Goal: Task Accomplishment & Management: Manage account settings

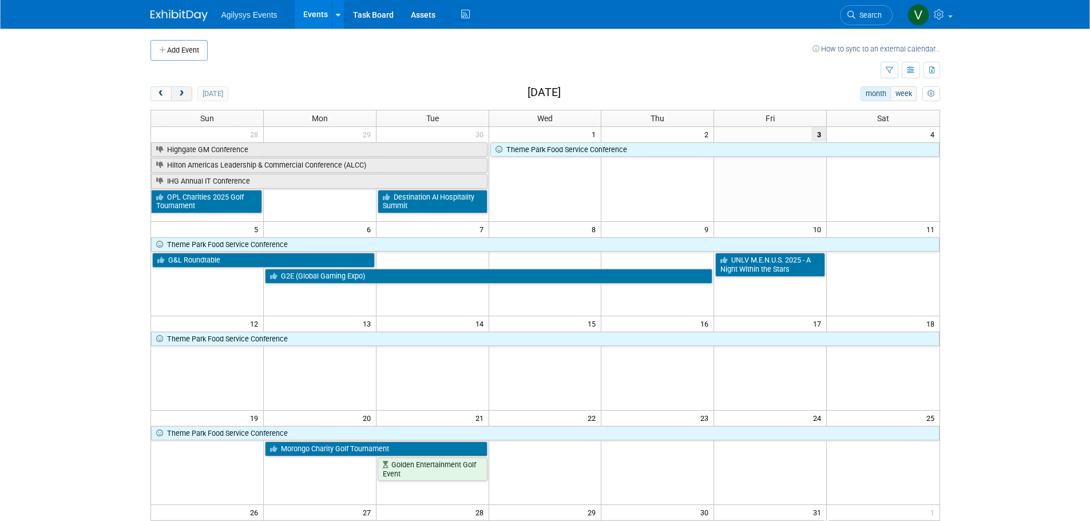
click at [179, 94] on span "next" at bounding box center [181, 93] width 9 height 7
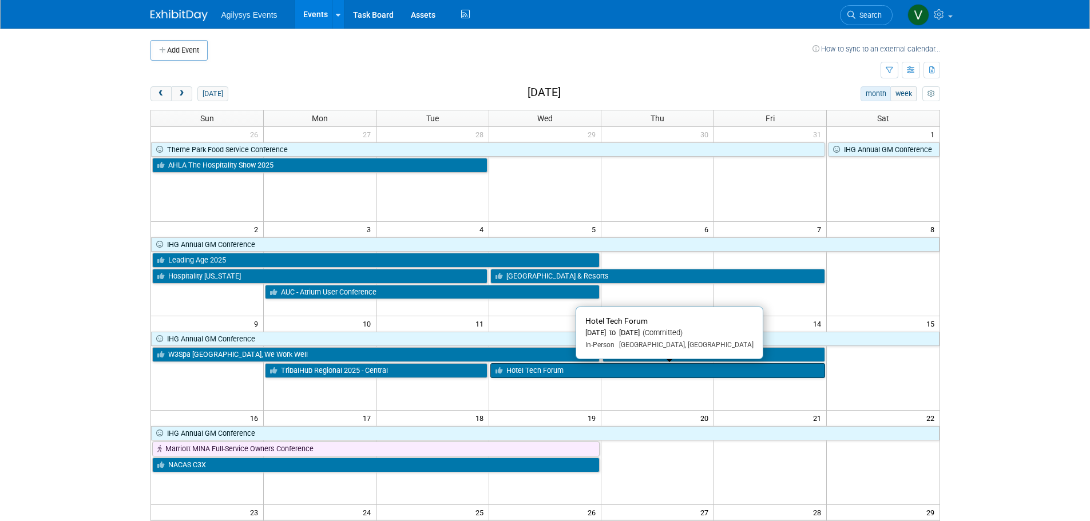
click at [544, 371] on link "Hotel Tech Forum" at bounding box center [657, 370] width 335 height 15
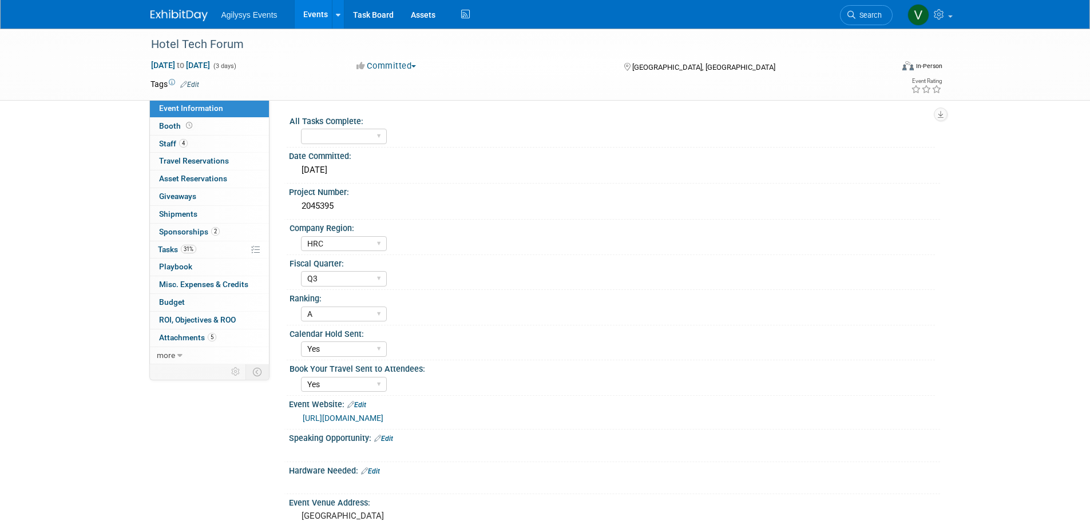
select select "HRC"
select select "Q3"
select select "A"
select select "Yes"
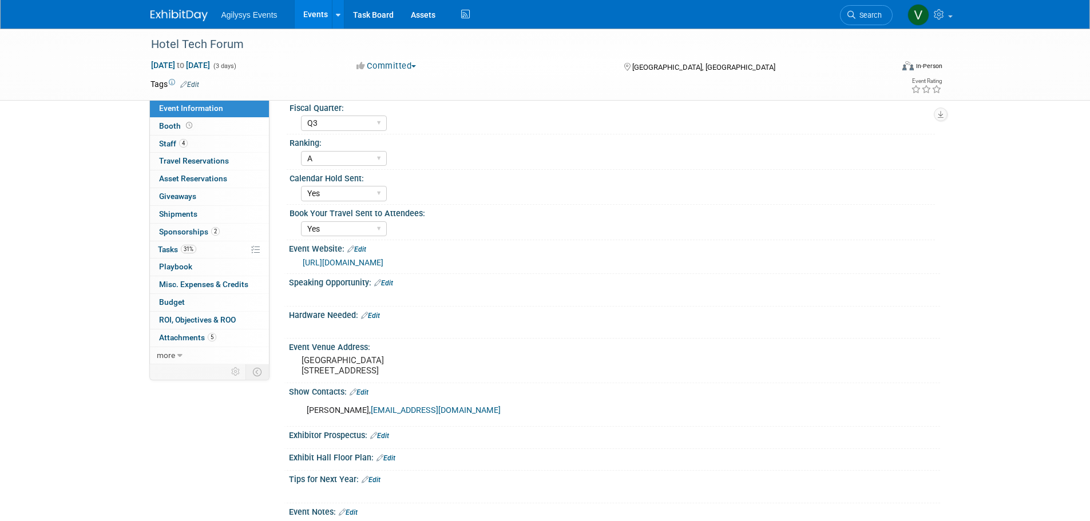
scroll to position [343, 0]
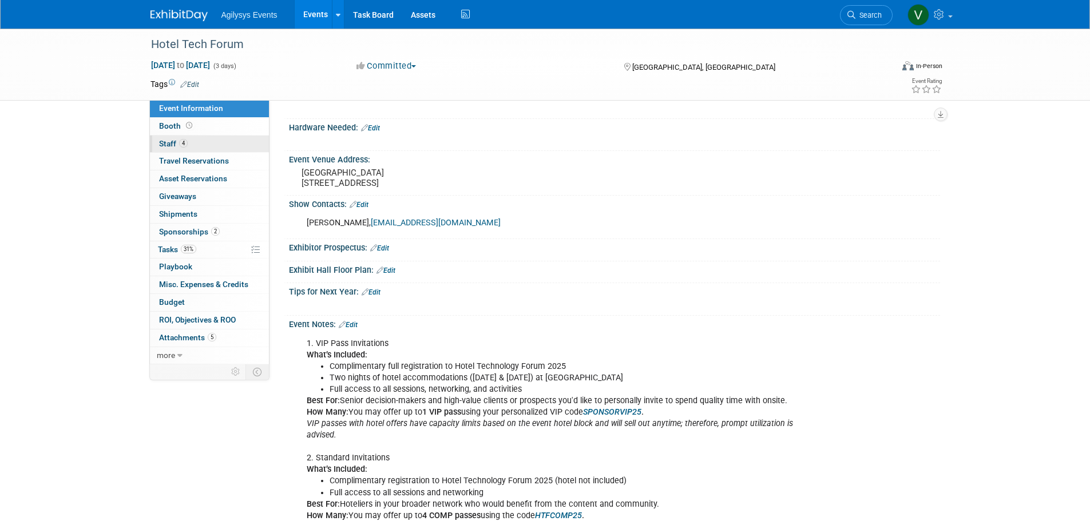
click at [169, 141] on span "Staff 4" at bounding box center [173, 143] width 29 height 9
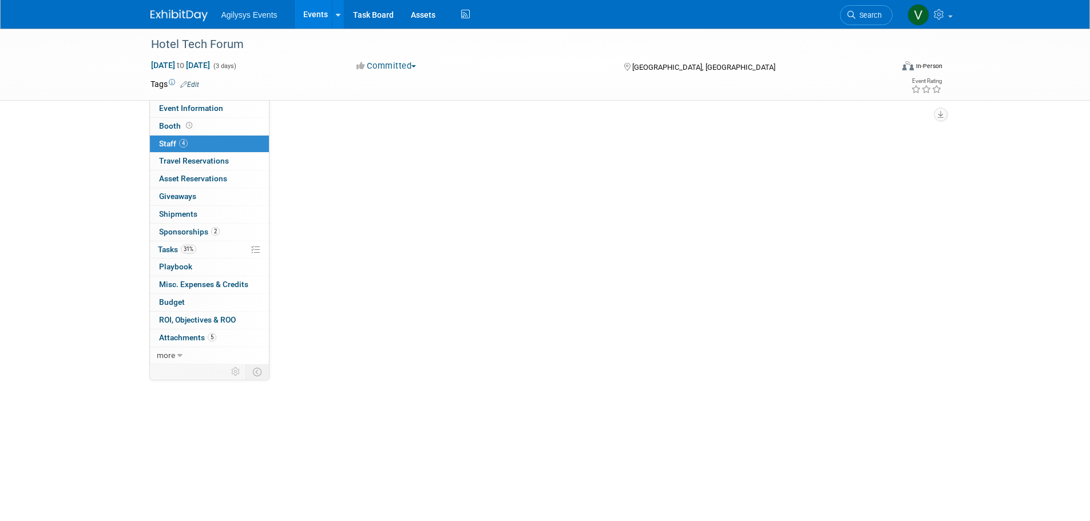
scroll to position [0, 0]
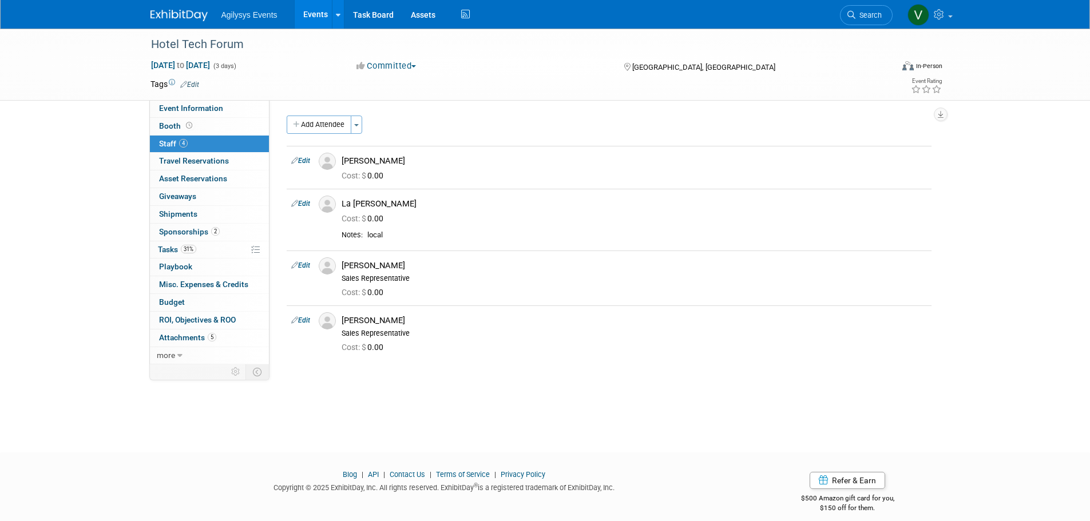
click at [179, 15] on img at bounding box center [179, 15] width 57 height 11
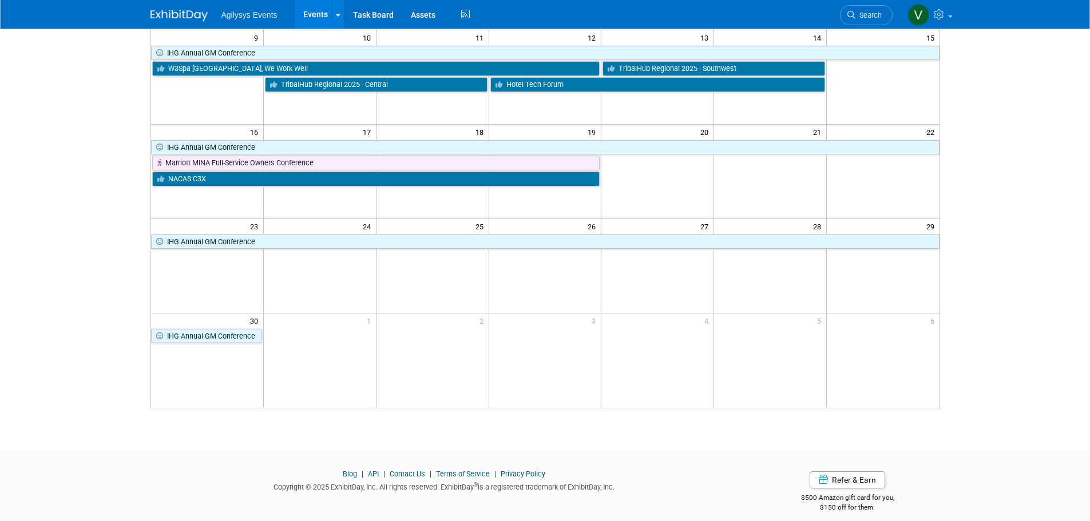
scroll to position [172, 0]
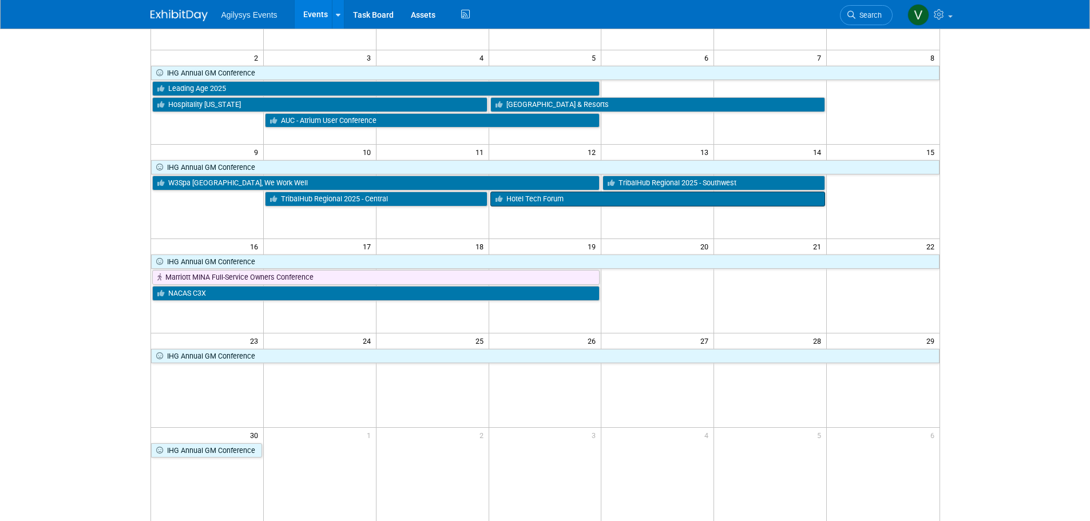
click at [555, 203] on link "Hotel Tech Forum" at bounding box center [657, 199] width 335 height 15
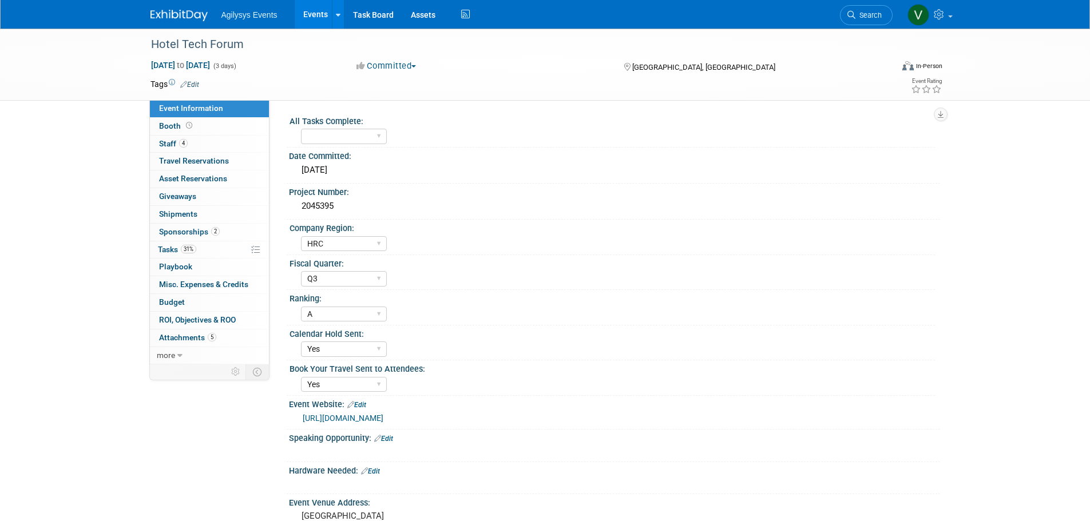
select select "HRC"
select select "Q3"
select select "A"
select select "Yes"
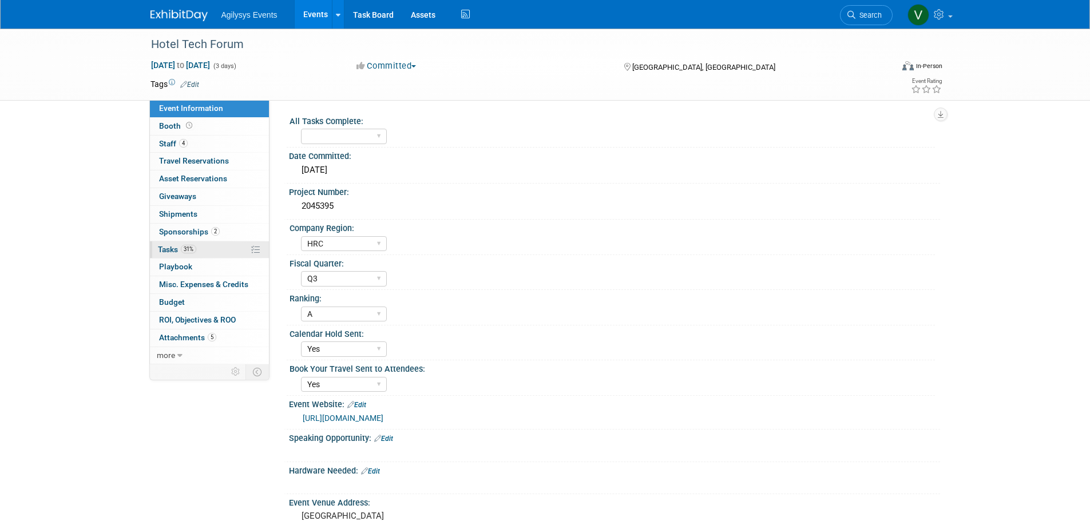
click at [175, 254] on span "Tasks 31%" at bounding box center [177, 249] width 38 height 9
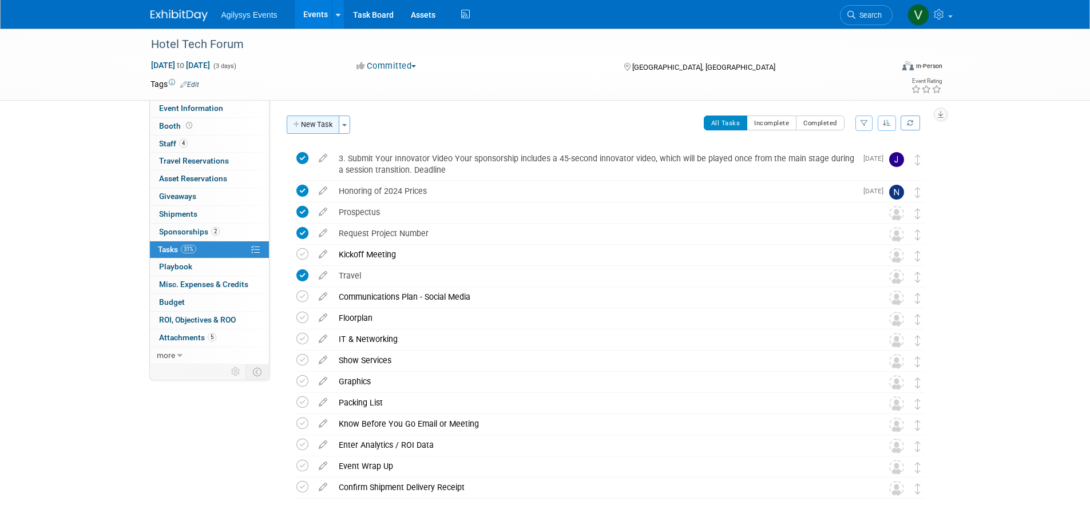
click at [311, 125] on button "New Task" at bounding box center [313, 125] width 53 height 18
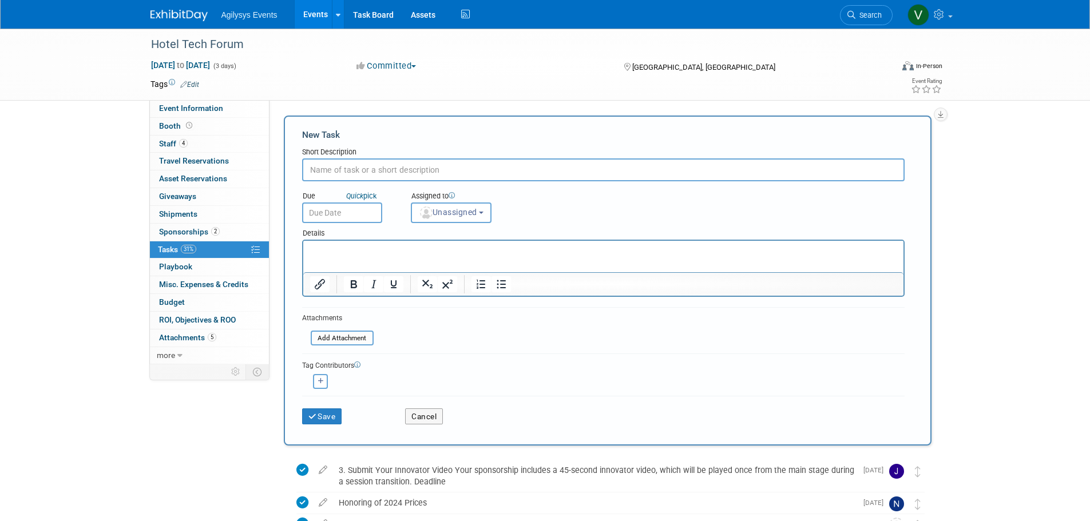
click at [354, 171] on input "text" at bounding box center [603, 170] width 603 height 23
click at [378, 172] on input "text" at bounding box center [603, 170] width 603 height 23
paste input "1. Register Your Team You have four complimentary passes available. Please regi…"
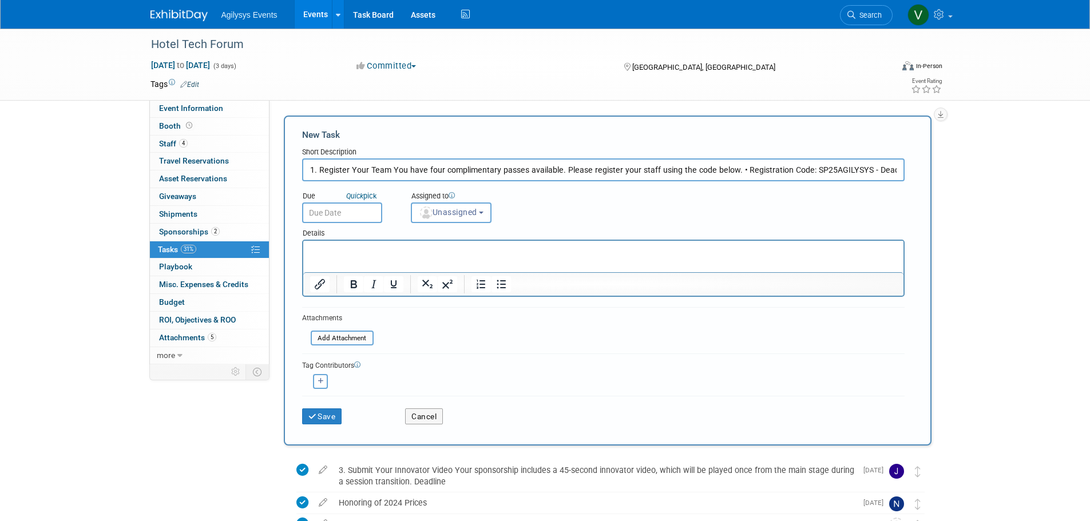
scroll to position [0, 27]
type input "1. Register Your Team You have four complimentary passes available. Please regi…"
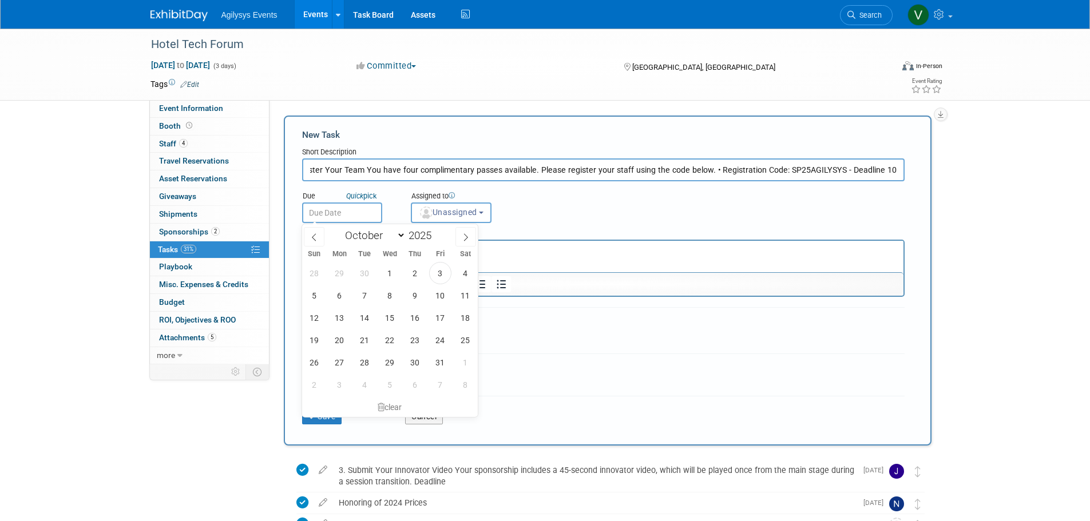
click at [327, 210] on input "text" at bounding box center [342, 213] width 80 height 21
click at [446, 278] on span "3" at bounding box center [440, 273] width 22 height 22
type input "Oct 3, 2025"
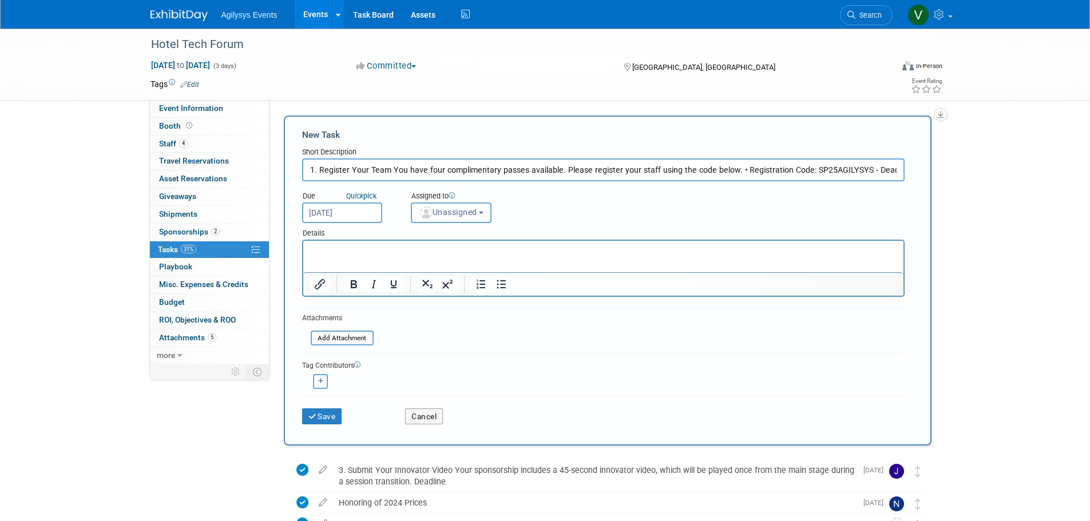
click at [454, 215] on span "Unassigned" at bounding box center [448, 212] width 58 height 9
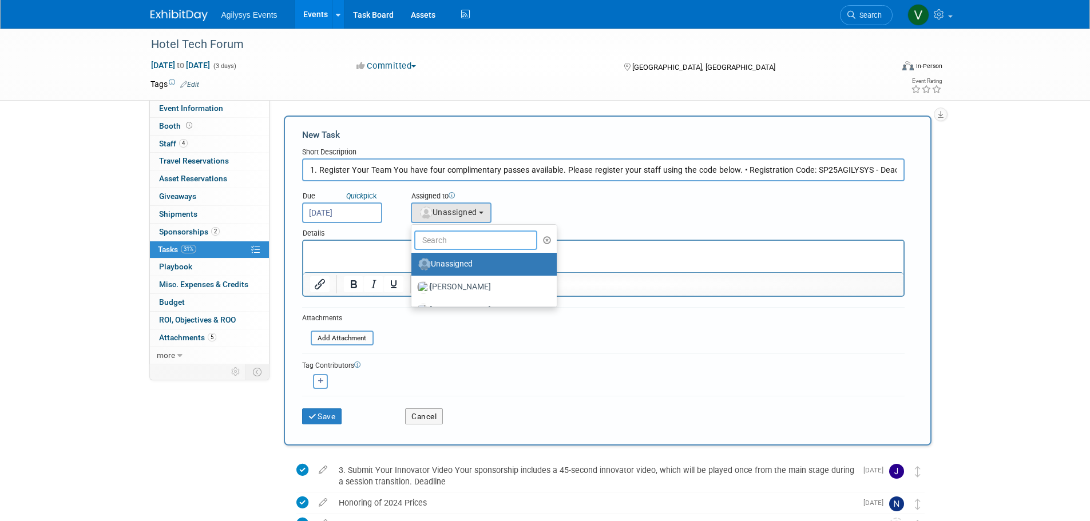
click at [450, 240] on input "text" at bounding box center [476, 240] width 124 height 19
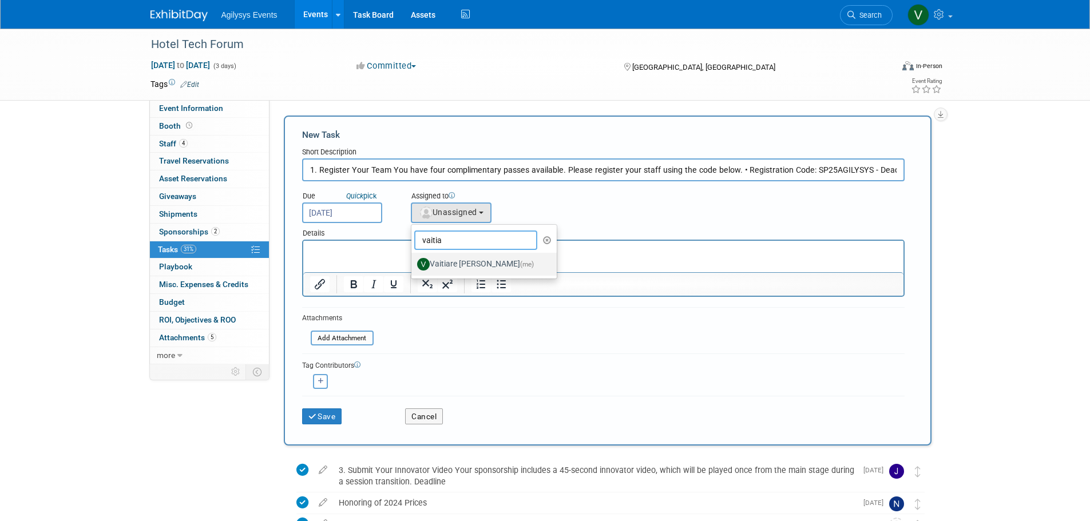
type input "vaitia"
click at [446, 268] on label "Vaitiare Munoz (me)" at bounding box center [481, 264] width 128 height 18
click at [413, 267] on input "Vaitiare Munoz (me)" at bounding box center [409, 262] width 7 height 7
select select "9da70825-3e02-4d1a-92dc-02b6497bcd7e"
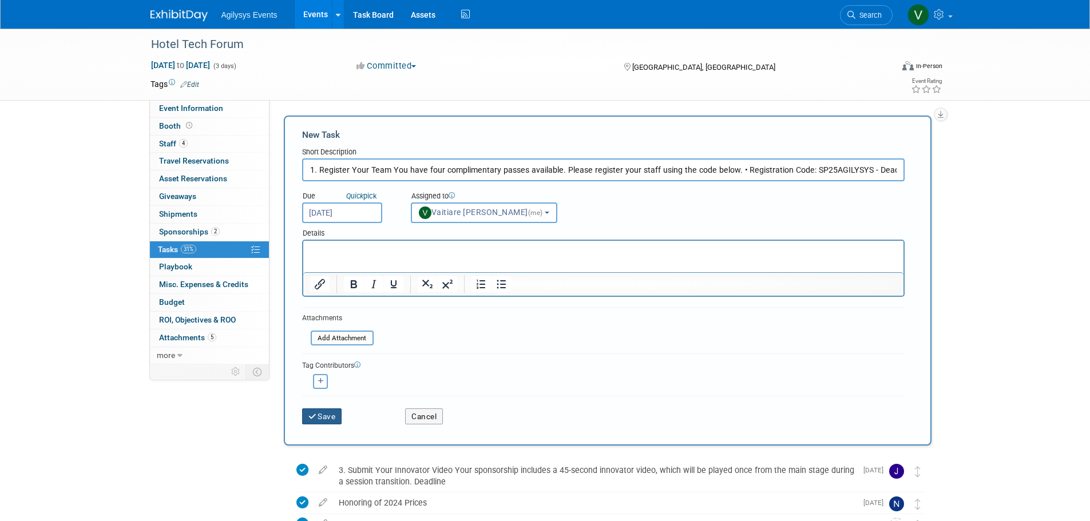
click at [325, 420] on button "Save" at bounding box center [322, 417] width 40 height 16
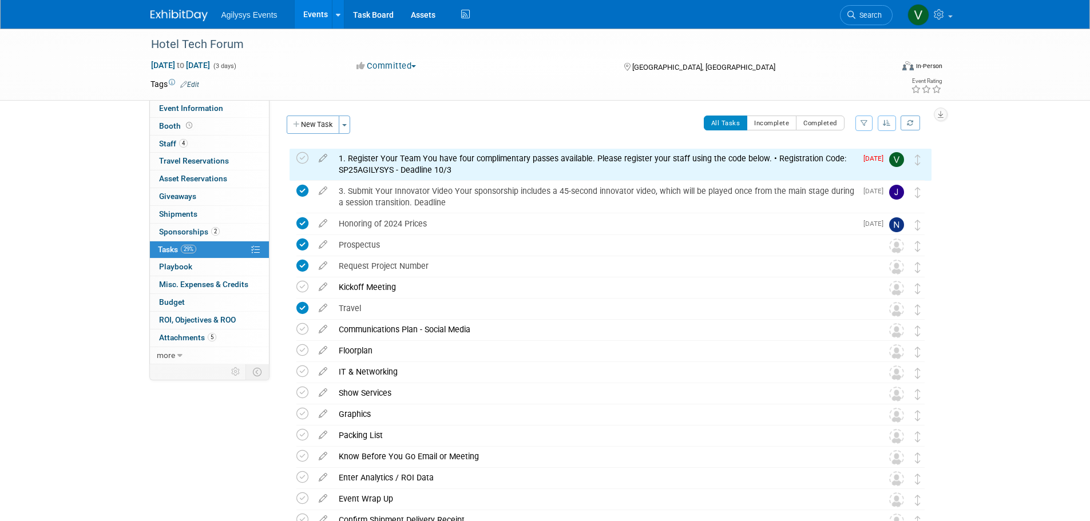
click at [229, 447] on div "Event Information Event Info Booth Booth 4 Staff 4 Staff 0 Travel Reservations …" at bounding box center [545, 304] width 807 height 550
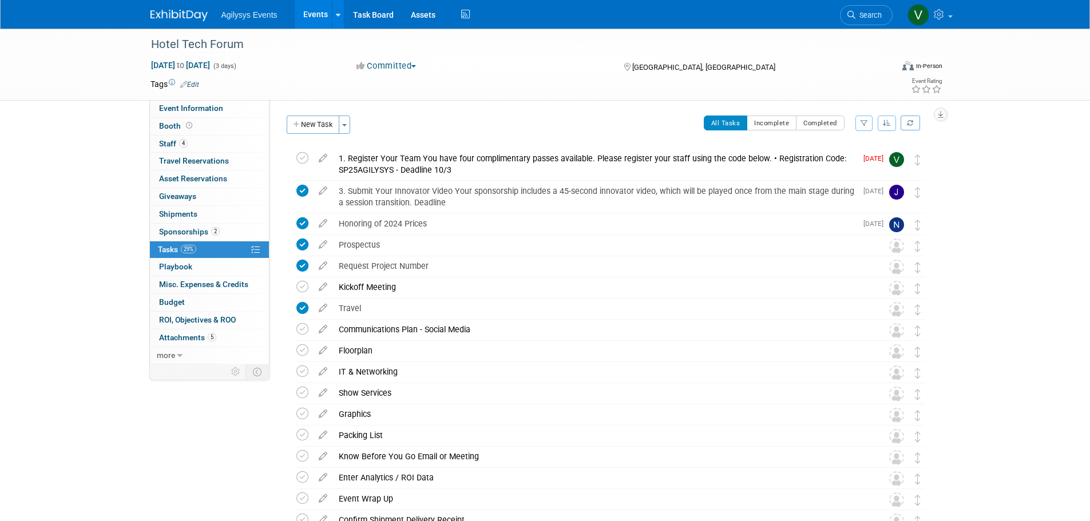
click at [159, 15] on img at bounding box center [179, 15] width 57 height 11
